Goal: Transaction & Acquisition: Download file/media

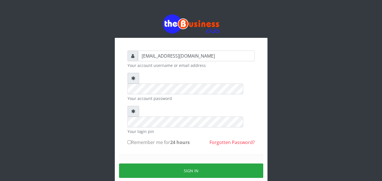
click at [139, 161] on div "Sign in" at bounding box center [191, 171] width 144 height 32
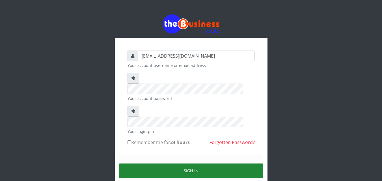
click at [143, 164] on button "Sign in" at bounding box center [191, 171] width 144 height 14
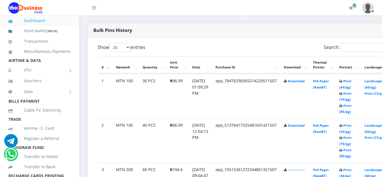
scroll to position [281, 0]
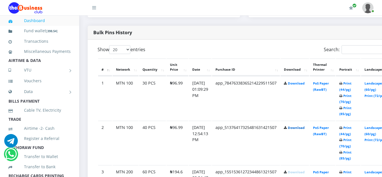
click at [305, 128] on link "Download" at bounding box center [296, 128] width 17 height 4
click at [305, 85] on link "Download" at bounding box center [296, 83] width 17 height 4
click at [302, 84] on link "Download" at bounding box center [296, 83] width 17 height 4
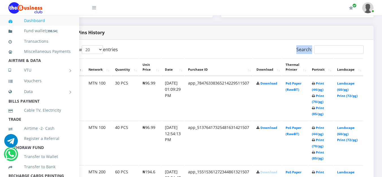
scroll to position [281, 37]
drag, startPoint x: 381, startPoint y: 44, endPoint x: 372, endPoint y: 50, distance: 11.0
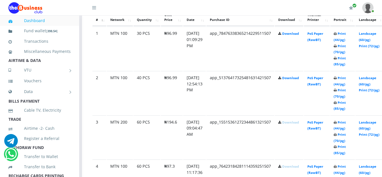
scroll to position [331, 6]
